Goal: Information Seeking & Learning: Learn about a topic

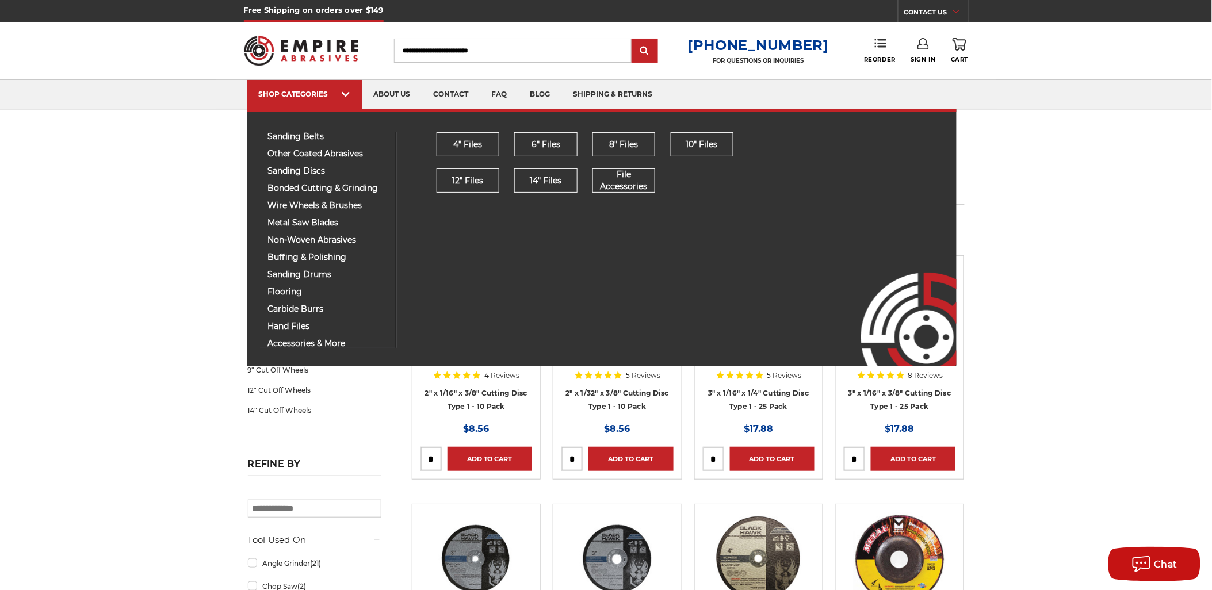
click at [309, 315] on div "sanding belts 3/8" x 13" 1/2" x 18" 1/2" x 24" 1" x 30" 1" x 42"" at bounding box center [327, 240] width 137 height 216
click at [309, 312] on span "carbide burrs" at bounding box center [327, 309] width 119 height 9
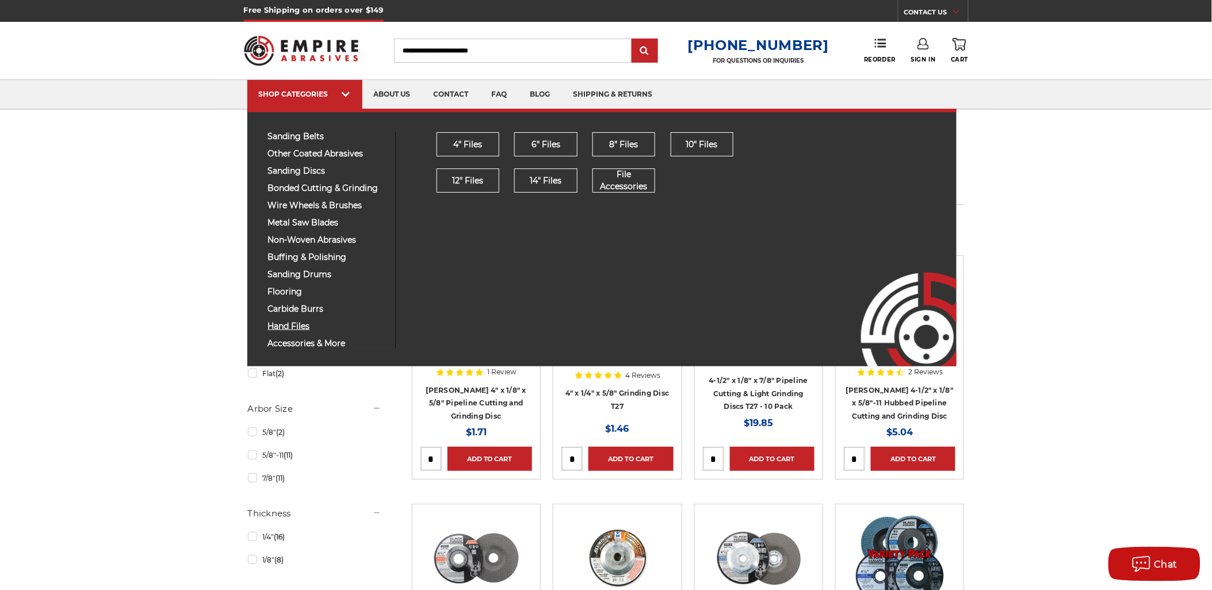
click at [302, 324] on span "hand files" at bounding box center [327, 326] width 119 height 9
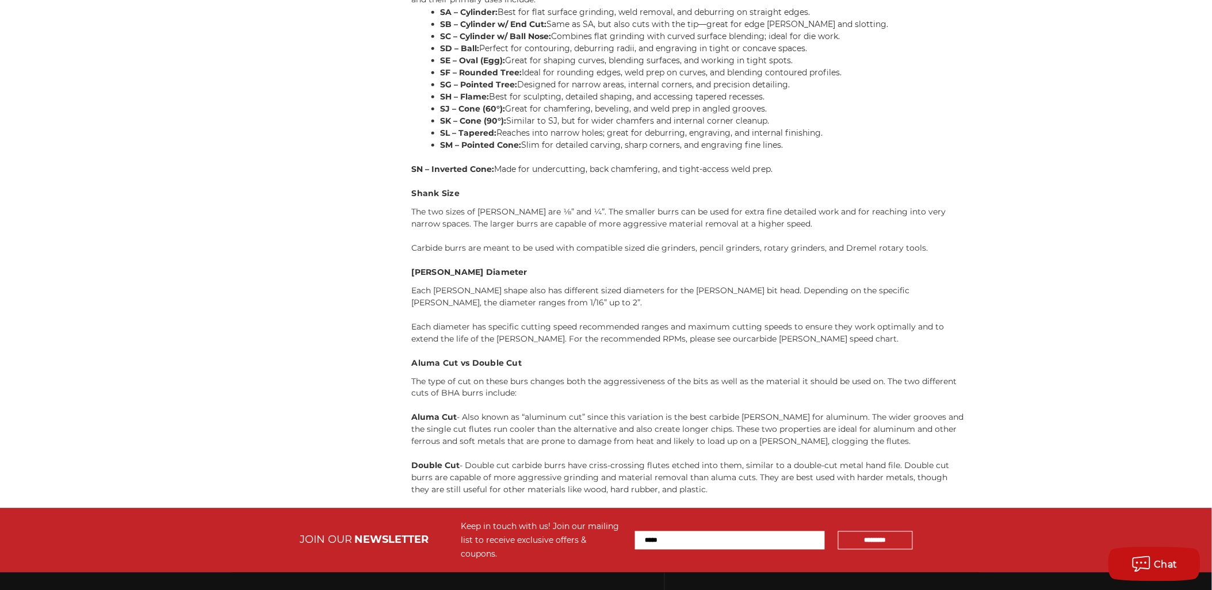
scroll to position [1951, 0]
